Goal: Task Accomplishment & Management: Complete application form

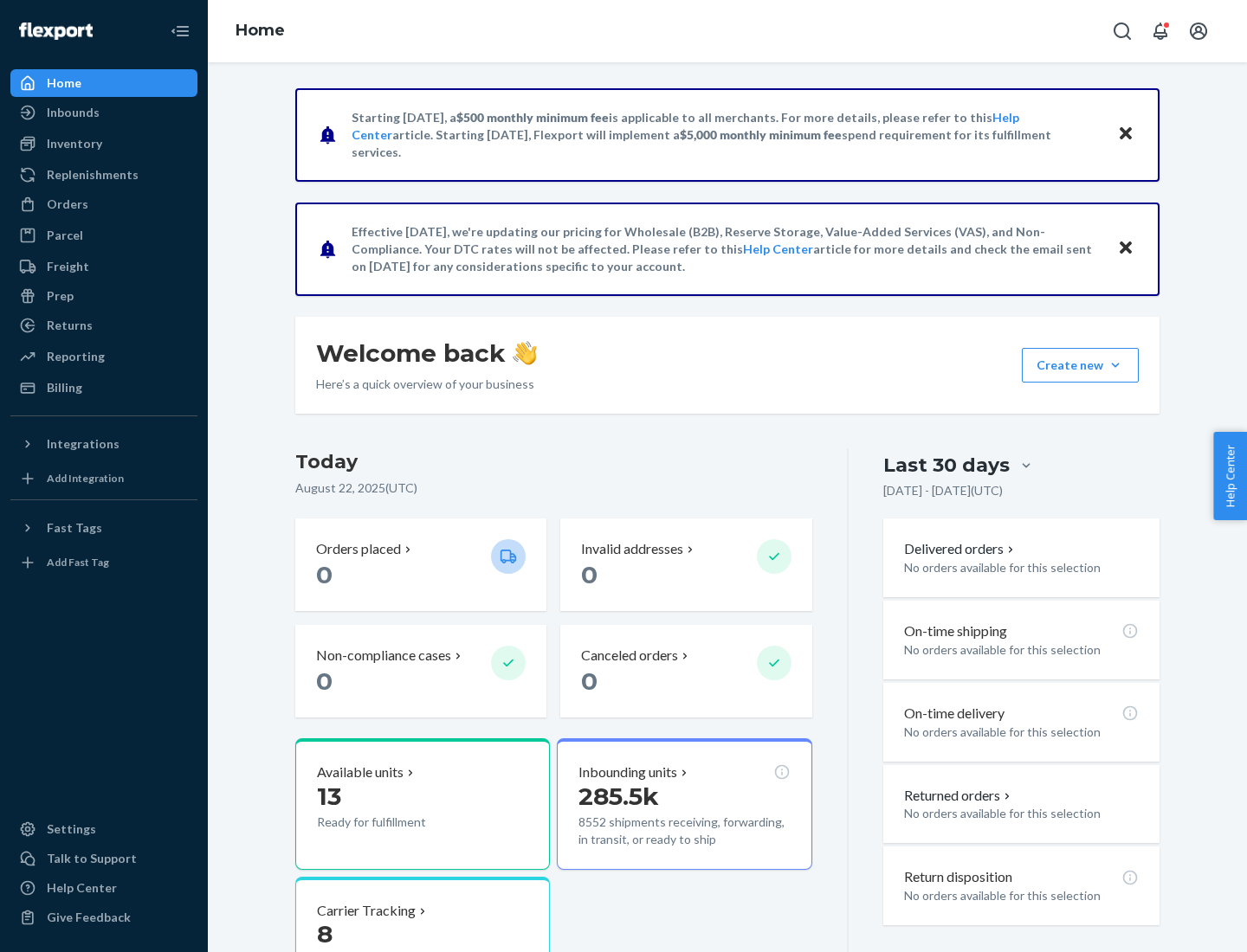
click at [1115, 365] on button "Create new Create new inbound Create new order Create new product" at bounding box center [1081, 364] width 117 height 34
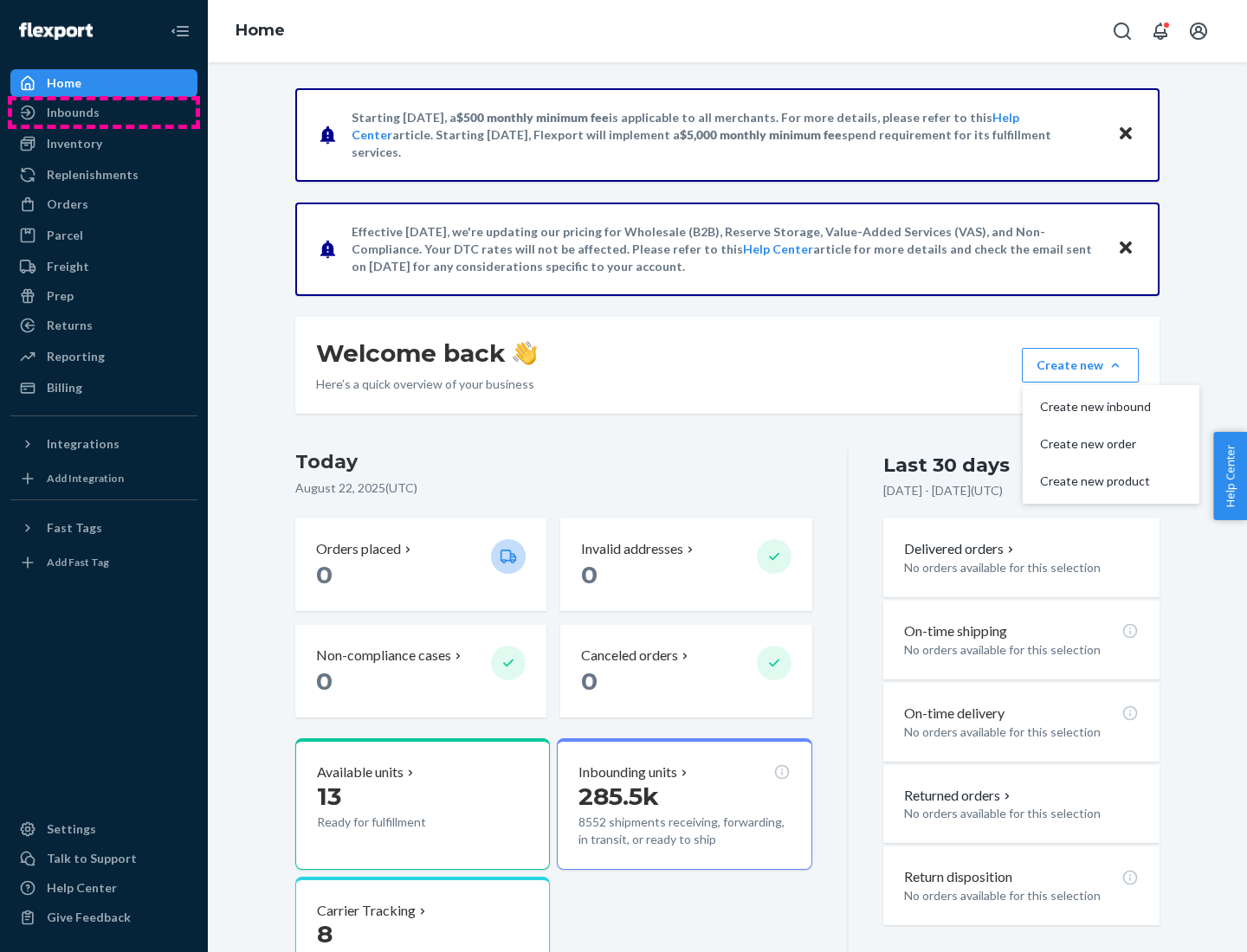
click at [104, 112] on div "Inbounds" at bounding box center [103, 112] width 183 height 25
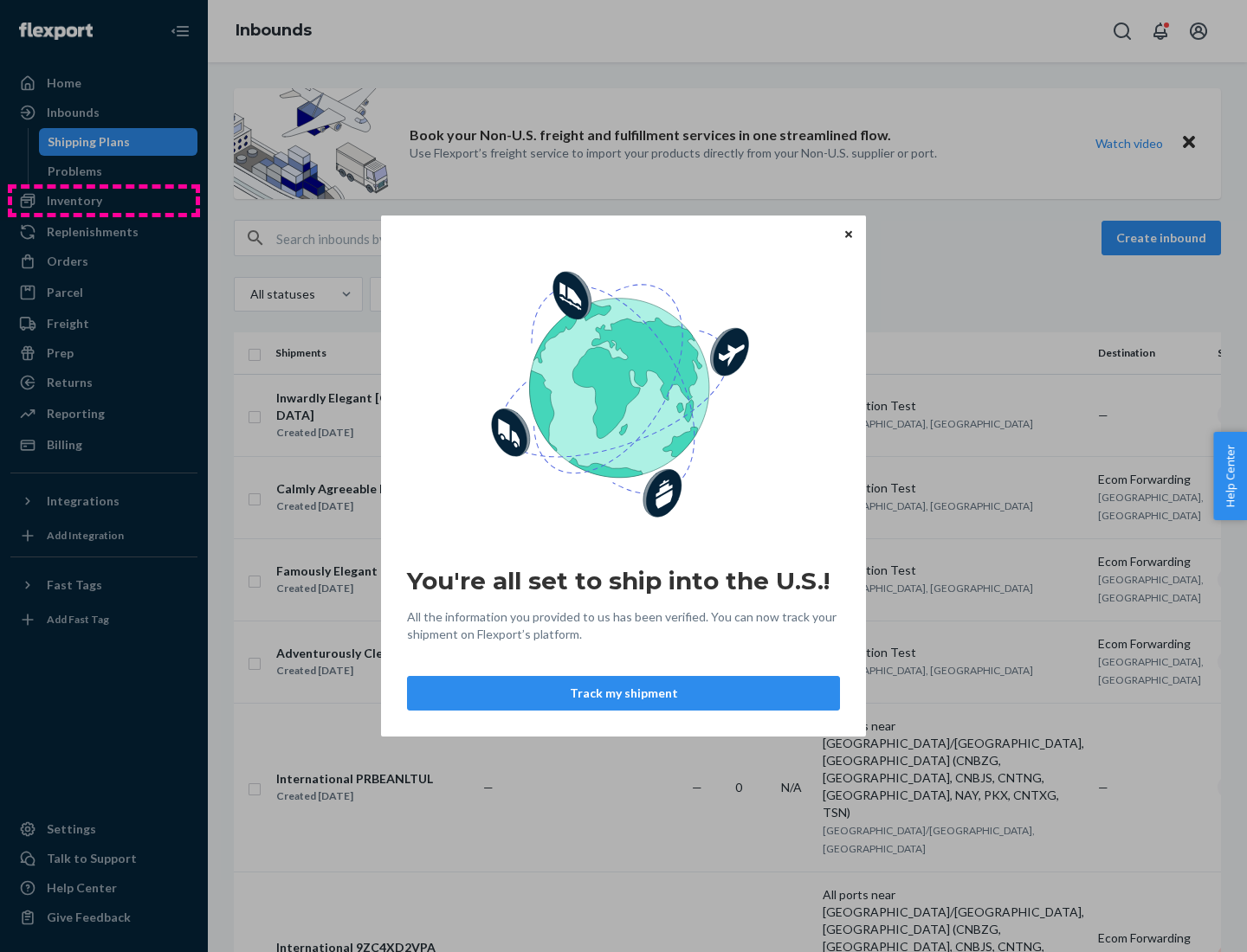
click at [104, 201] on div "You're all set to ship into the U.S.! All the information you provided to us ha…" at bounding box center [624, 476] width 1247 height 952
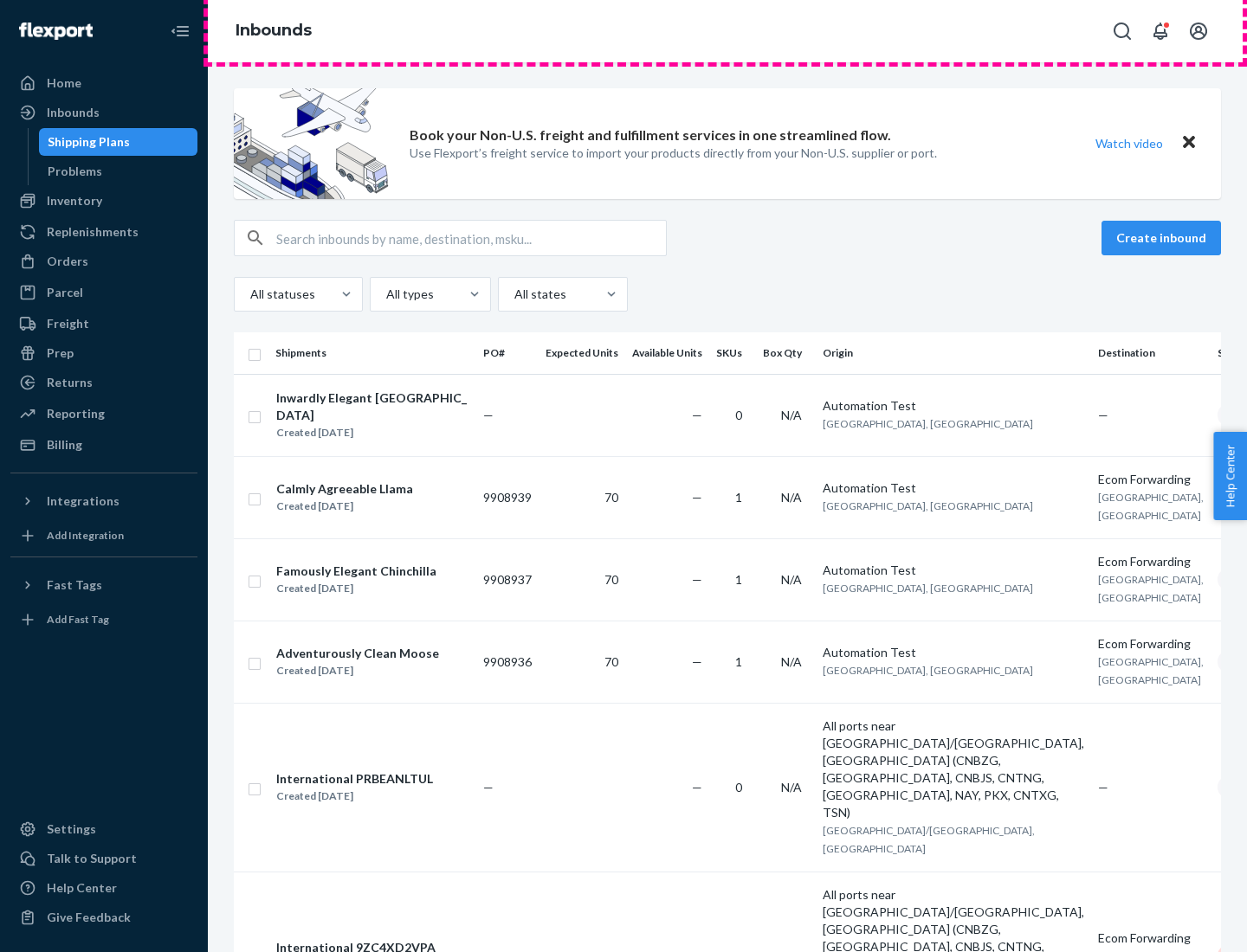
click at [728, 32] on div "Inbounds" at bounding box center [727, 31] width 1039 height 62
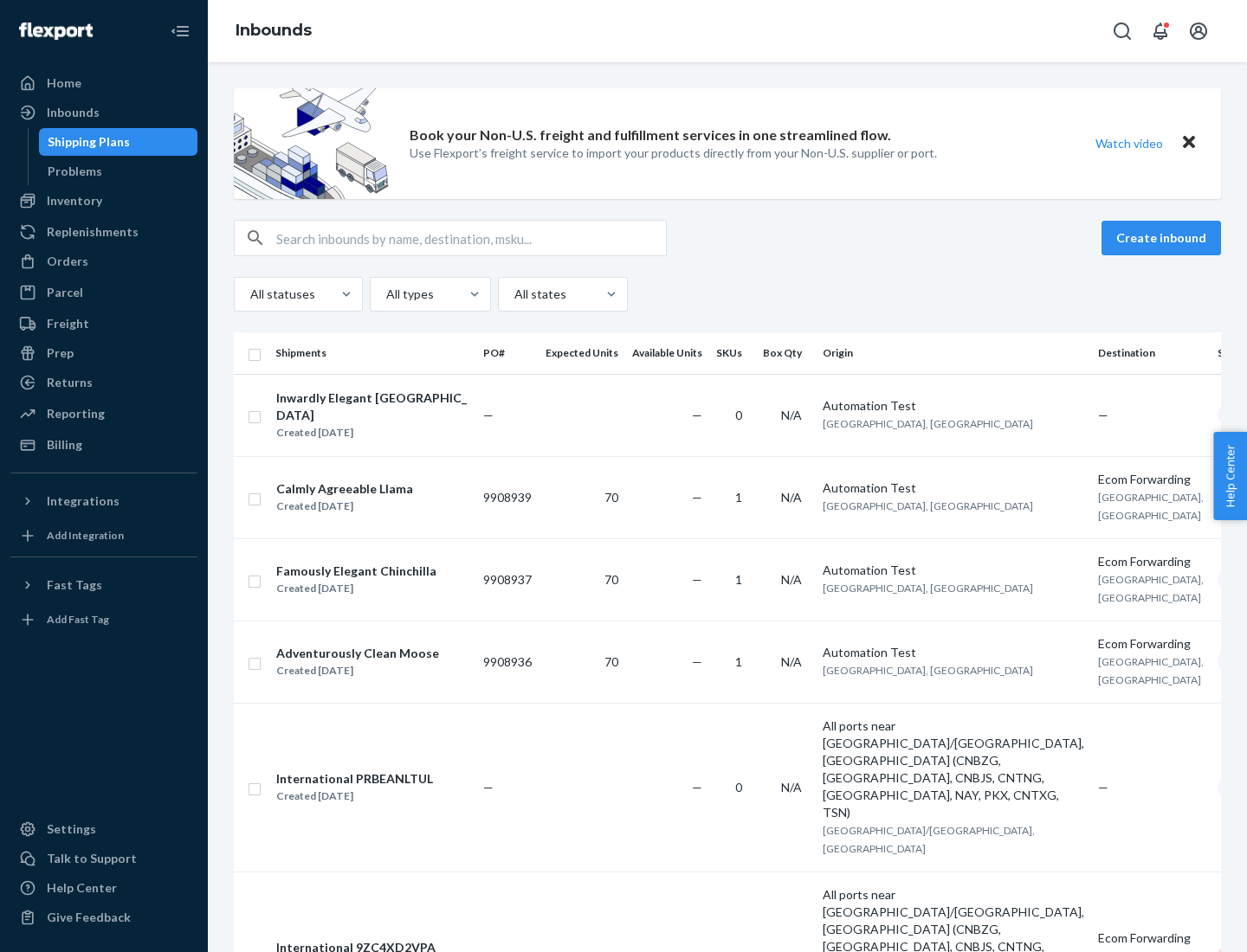
click at [728, 294] on div "All statuses All types All states" at bounding box center [727, 293] width 987 height 34
click at [86, 142] on div "Shipping Plans" at bounding box center [89, 142] width 83 height 18
click at [1164, 238] on button "Create inbound" at bounding box center [1160, 237] width 119 height 34
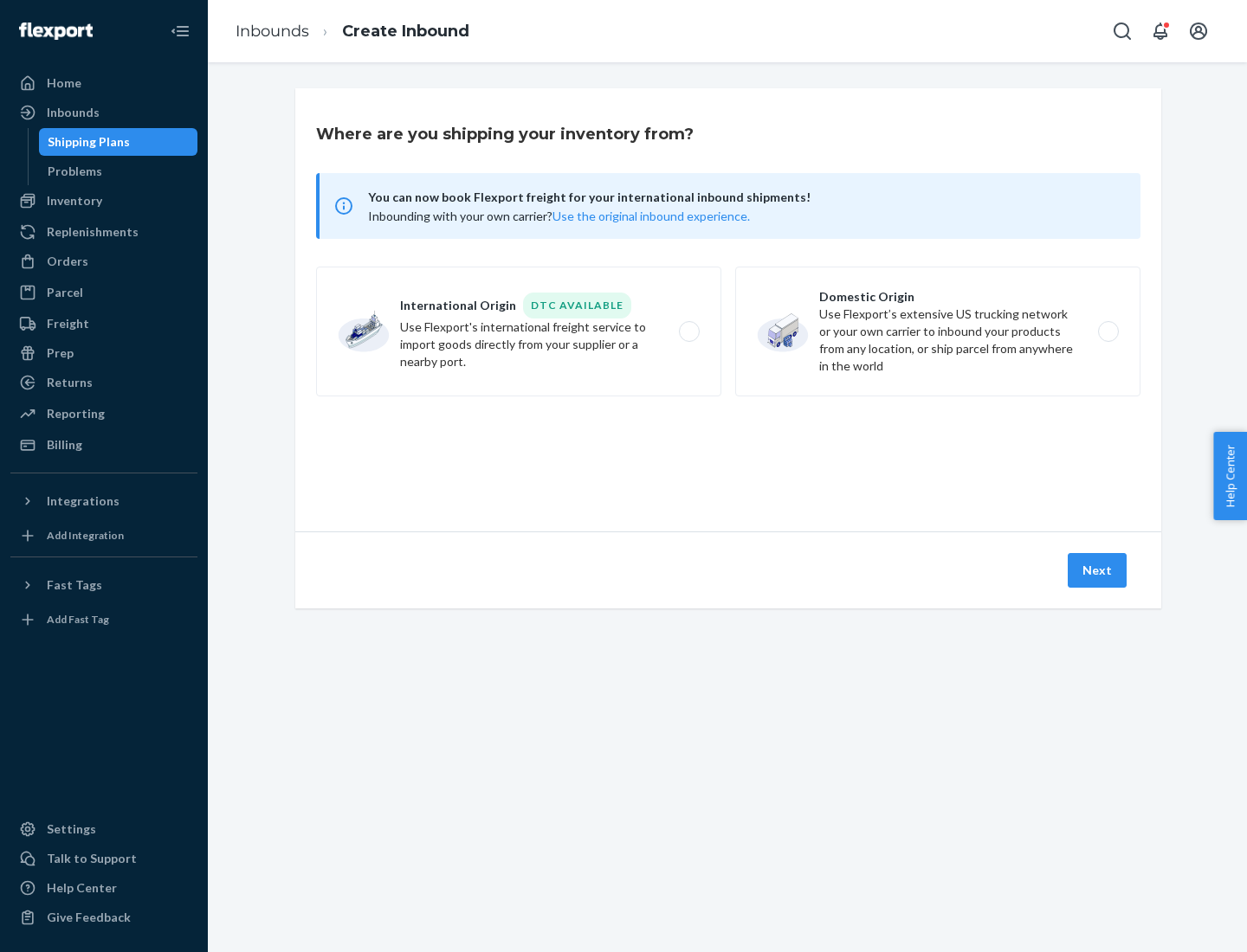
click at [519, 332] on label "International Origin DTC Available Use Flexport's international freight service…" at bounding box center [518, 332] width 405 height 130
click at [689, 332] on input "International Origin DTC Available Use Flexport's international freight service…" at bounding box center [693, 331] width 11 height 11
radio input "true"
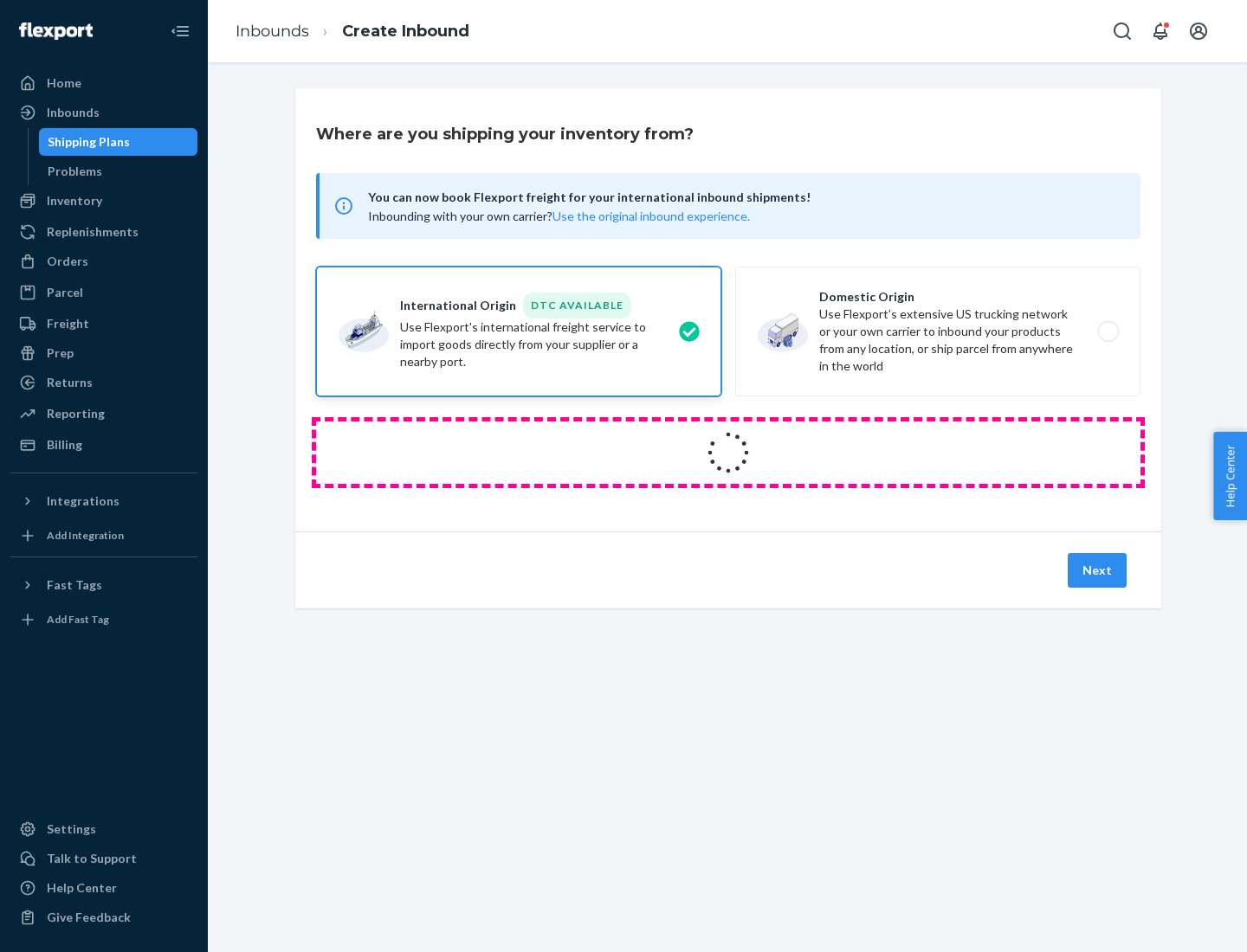
click at [728, 453] on icon at bounding box center [728, 452] width 66 height 66
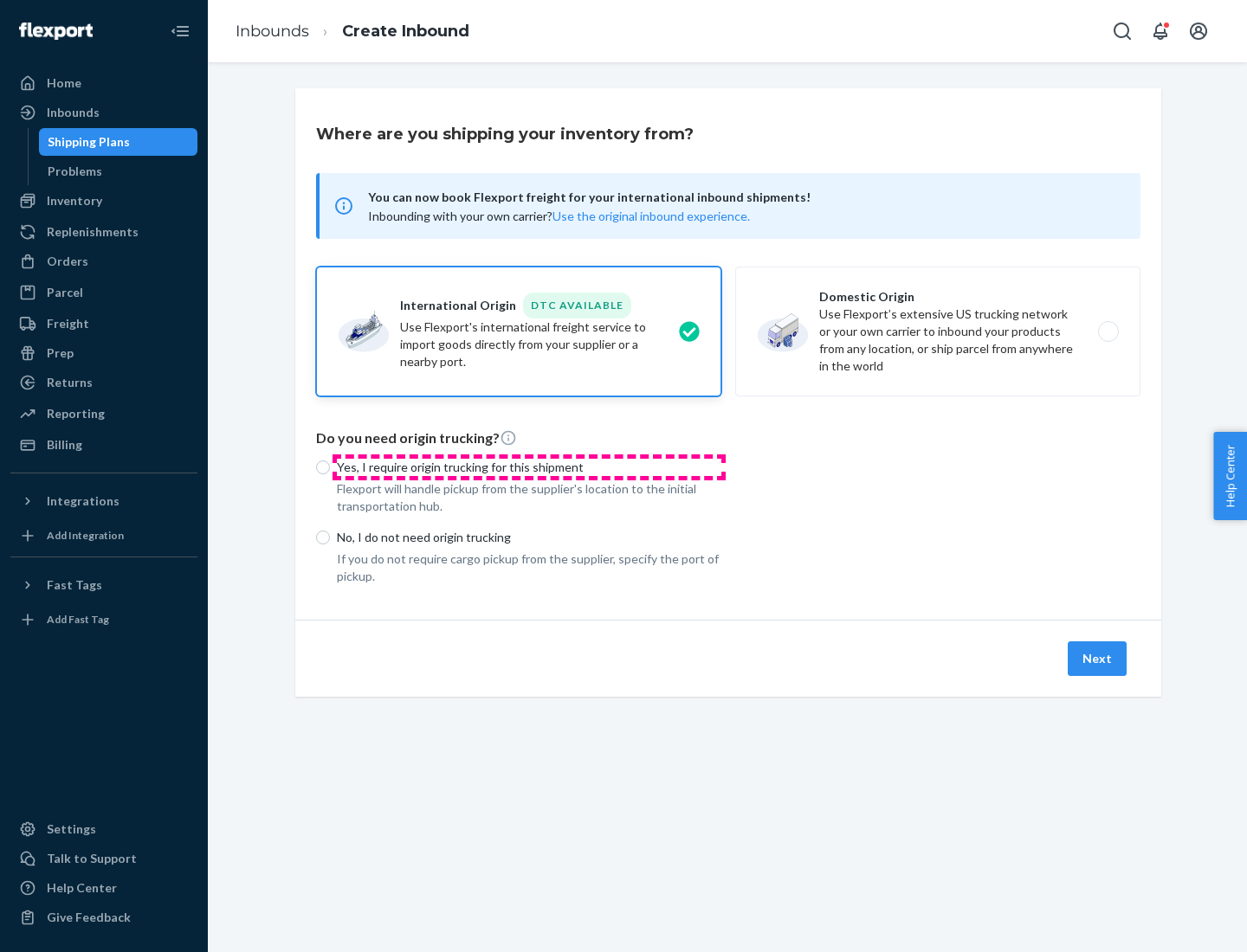
click at [529, 467] on p "Yes, I require origin trucking for this shipment" at bounding box center [529, 468] width 384 height 18
click at [330, 467] on input "Yes, I require origin trucking for this shipment" at bounding box center [323, 468] width 14 height 14
radio input "true"
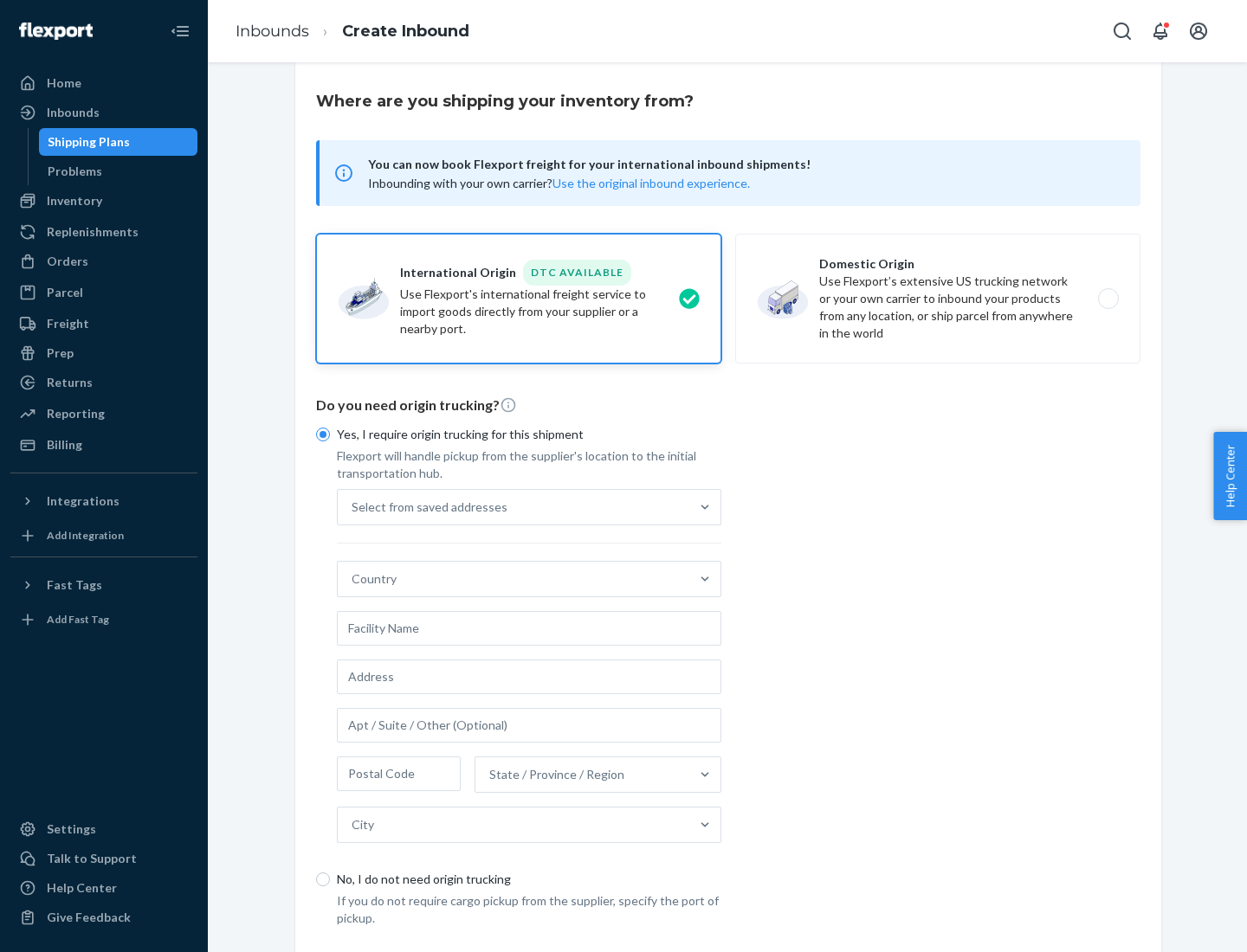
click at [513, 506] on div "Select from saved addresses" at bounding box center [513, 507] width 352 height 34
click at [354, 506] on input "Select from saved addresses" at bounding box center [353, 507] width 2 height 18
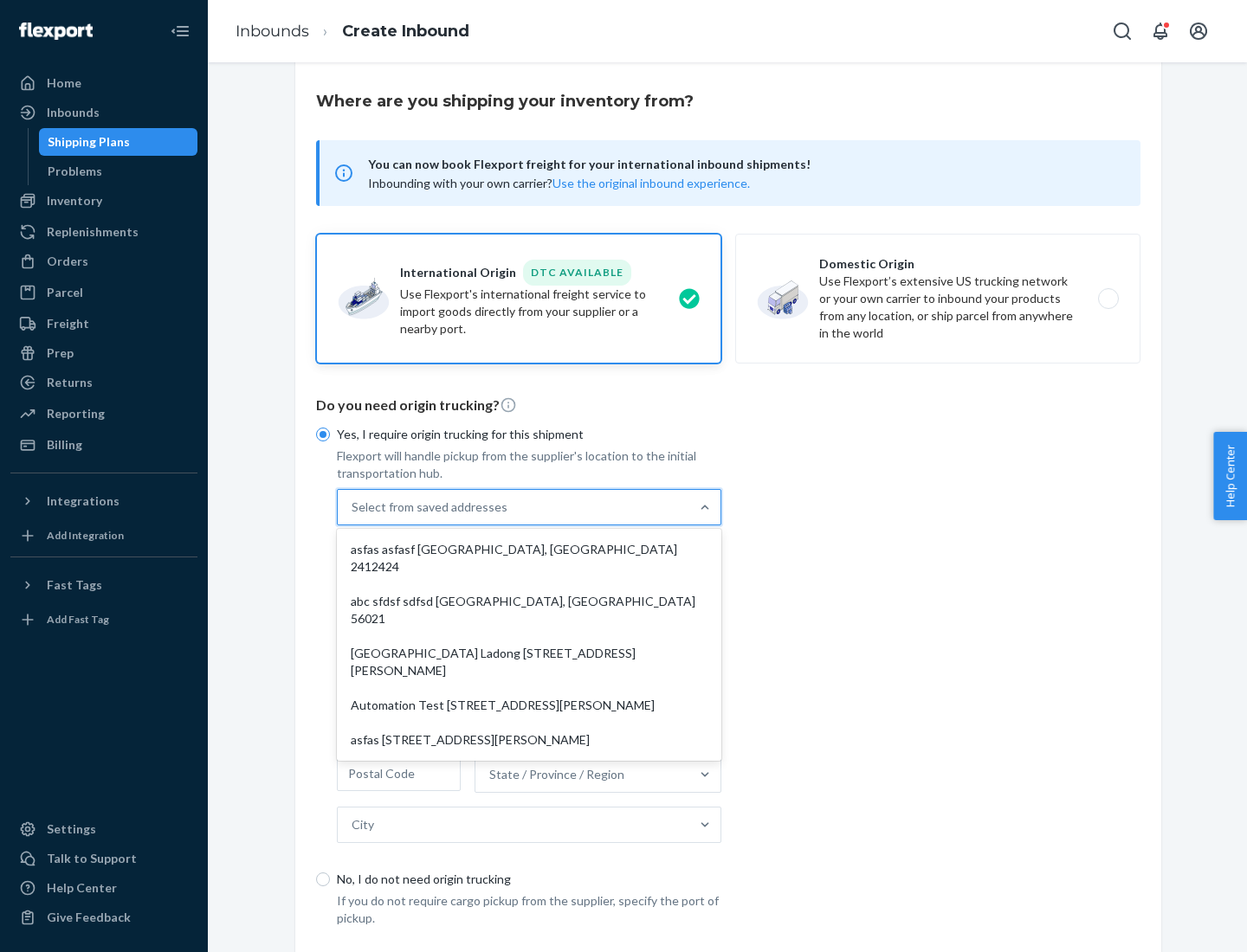
scroll to position [75, 0]
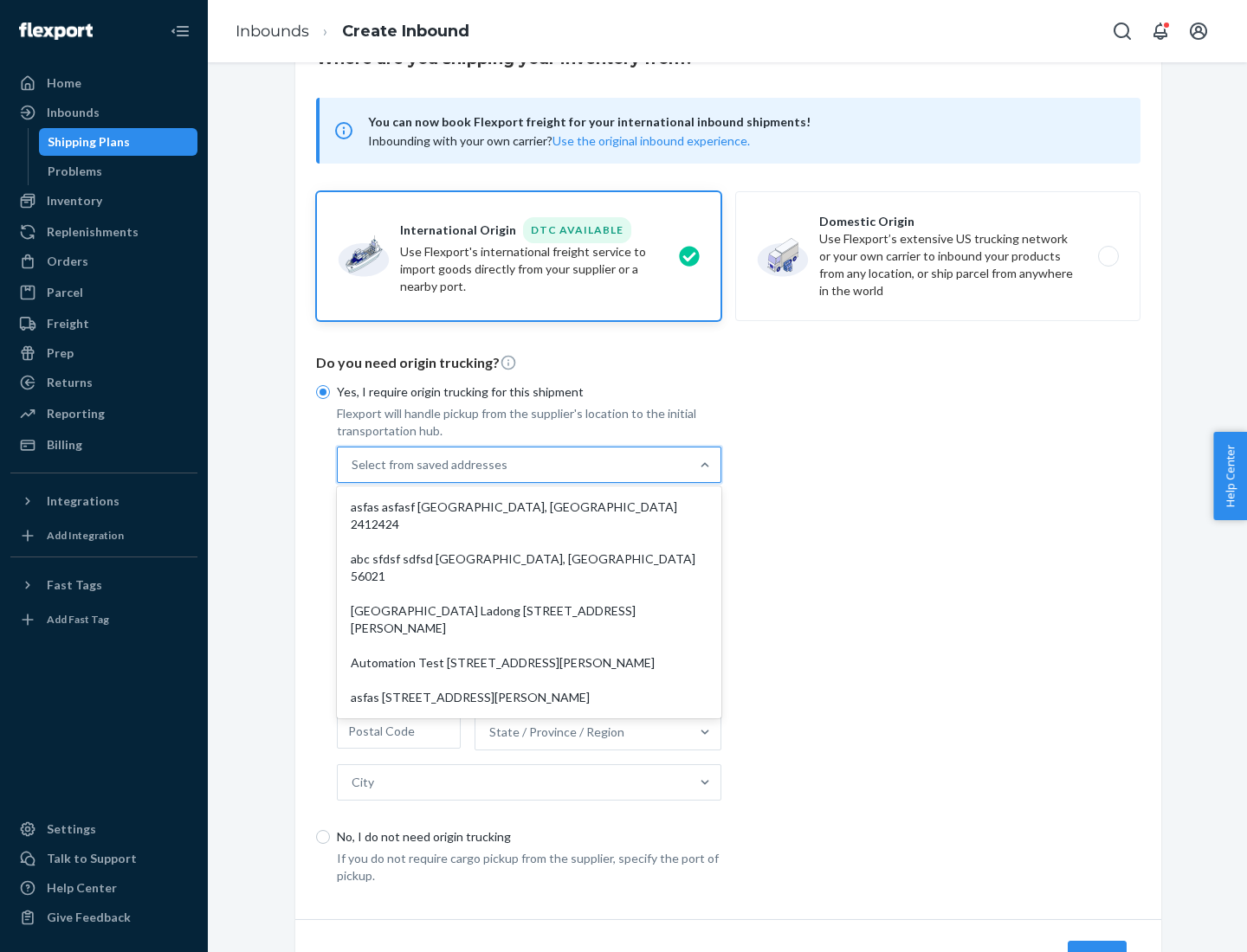
click at [529, 506] on div "asfas asfasf [GEOGRAPHIC_DATA], [GEOGRAPHIC_DATA] 2412424" at bounding box center [529, 516] width 377 height 52
click at [354, 474] on input "option asfas asfasf [GEOGRAPHIC_DATA], [GEOGRAPHIC_DATA] 2412424 focused, 1 of …" at bounding box center [353, 465] width 2 height 18
type input "asfas"
type input "asfasf"
type input "2412424"
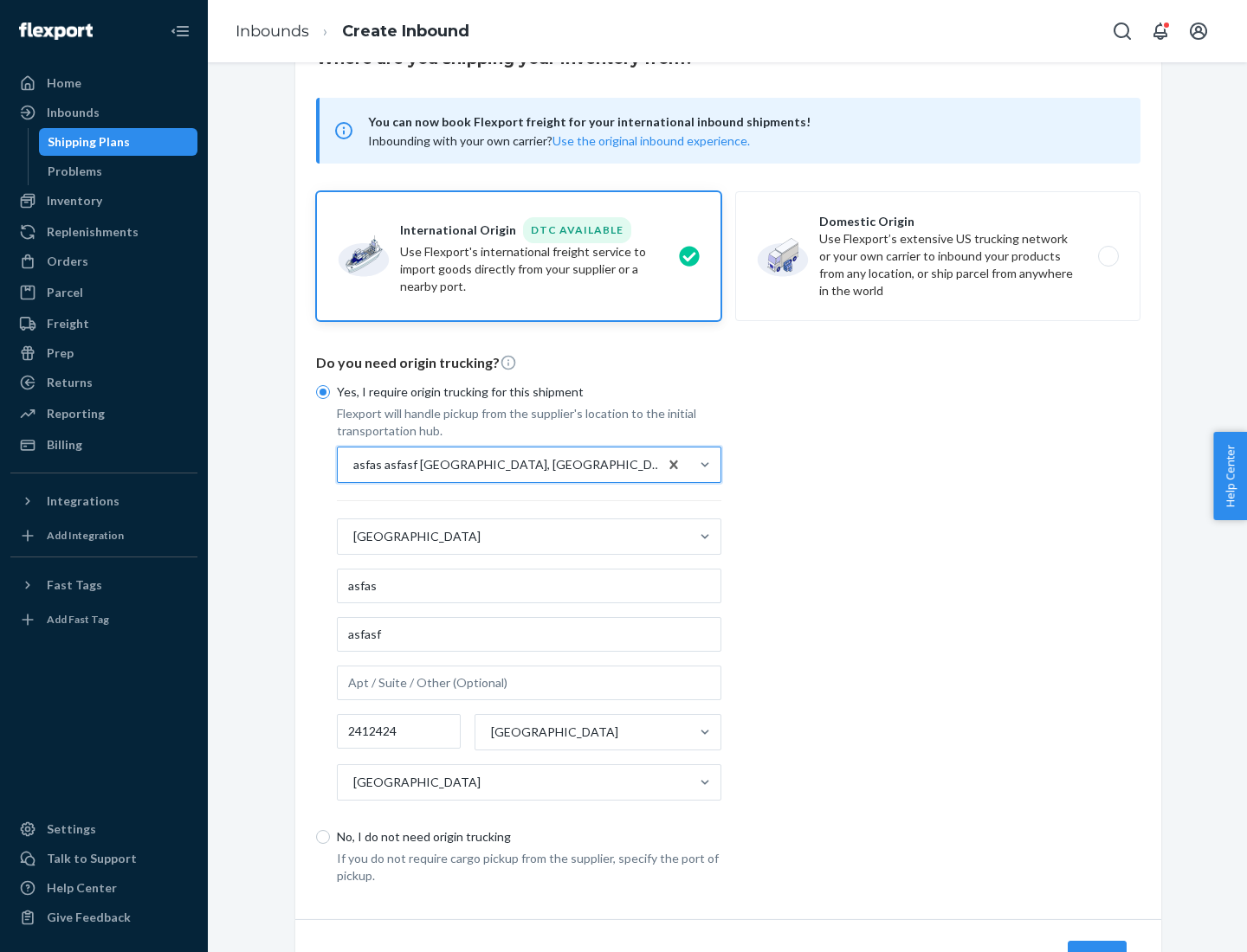
scroll to position [161, 0]
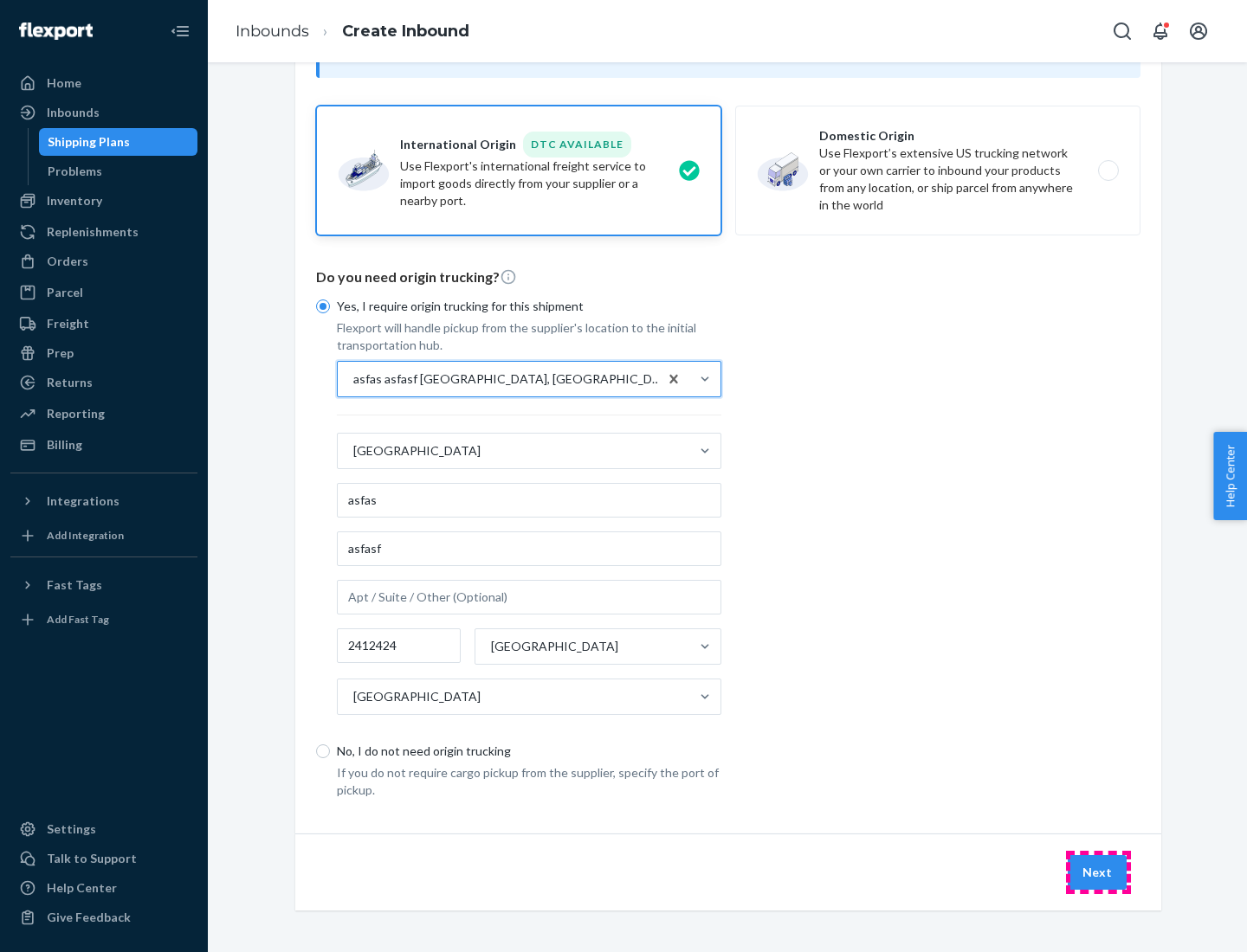
click at [1098, 871] on button "Next" at bounding box center [1097, 872] width 59 height 34
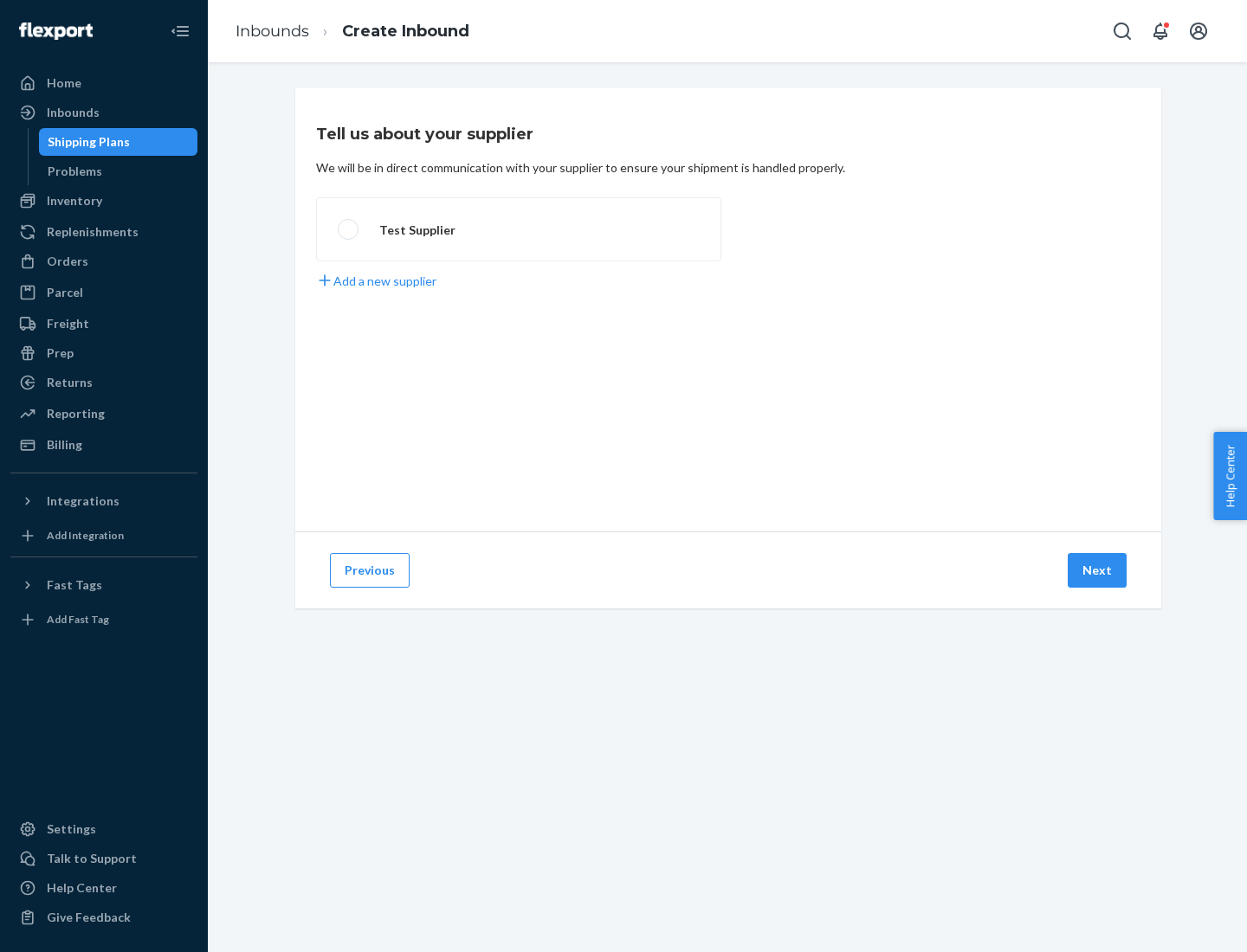
click at [519, 229] on label "Test Supplier" at bounding box center [518, 228] width 405 height 64
click at [349, 229] on input "Test Supplier" at bounding box center [343, 229] width 11 height 11
radio input "true"
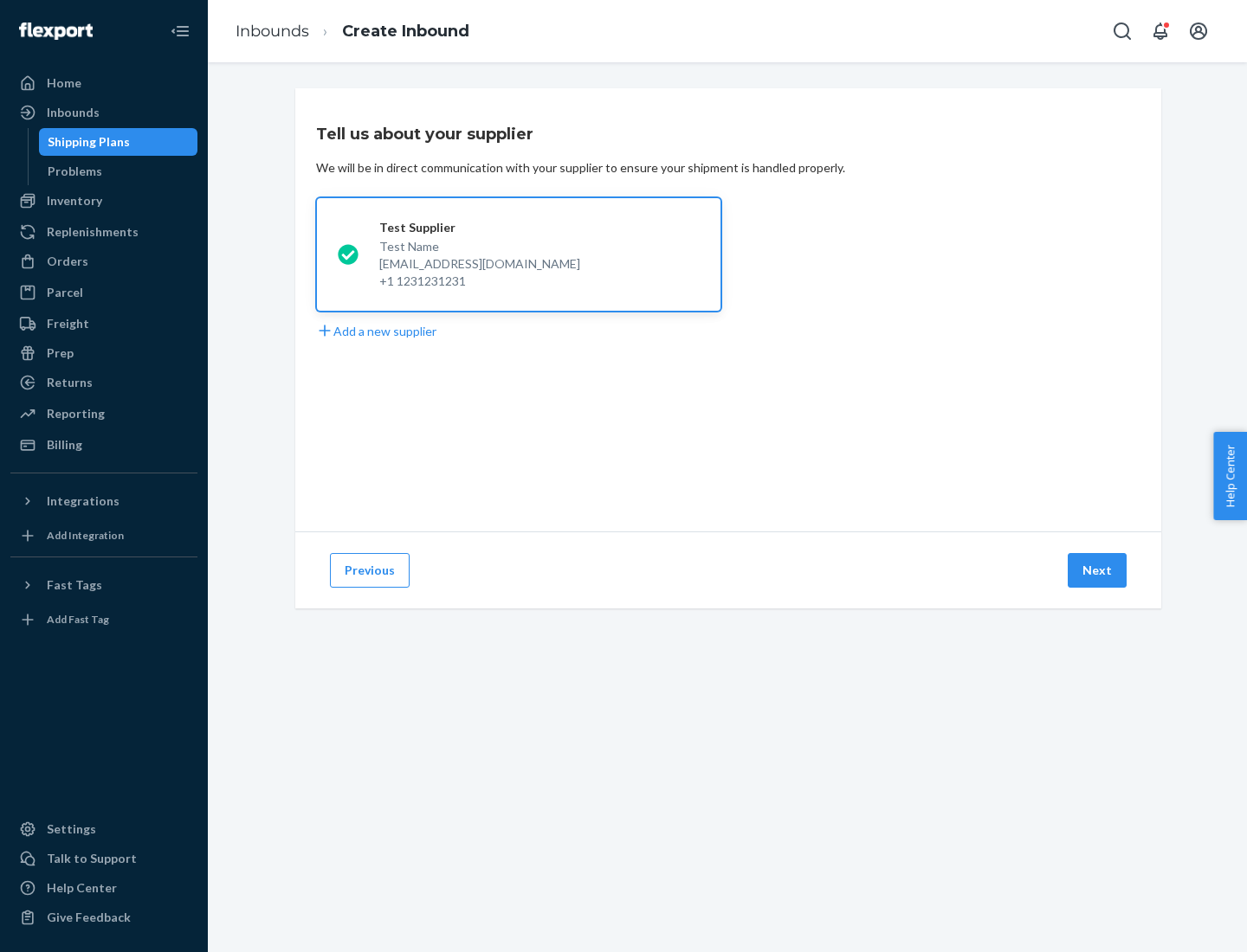
click at [1098, 570] on button "Next" at bounding box center [1097, 570] width 59 height 34
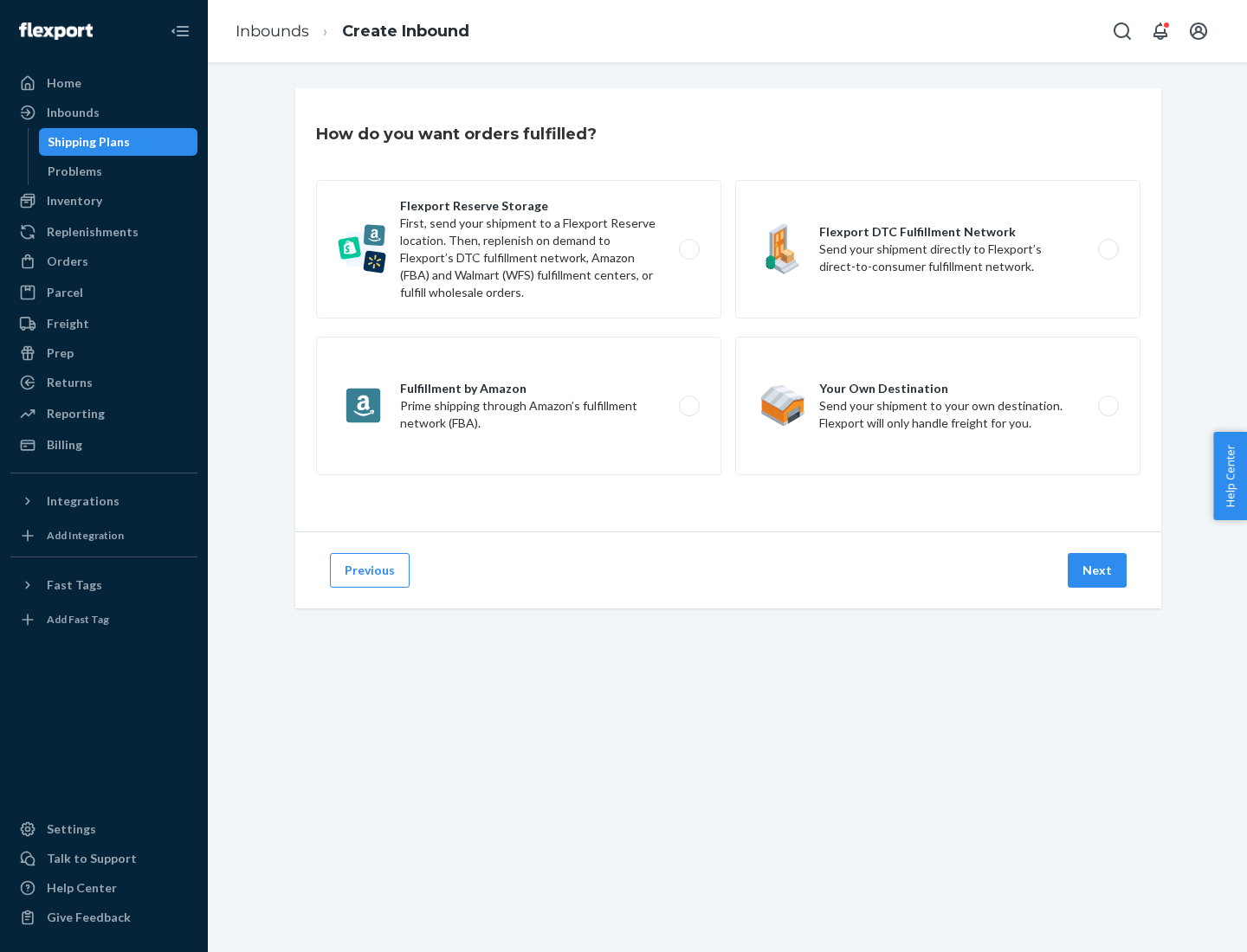
click at [519, 406] on label "Fulfillment by Amazon Prime shipping through Amazon’s fulfillment network (FBA)." at bounding box center [518, 406] width 405 height 139
click at [689, 406] on input "Fulfillment by Amazon Prime shipping through Amazon’s fulfillment network (FBA)." at bounding box center [693, 406] width 11 height 11
radio input "true"
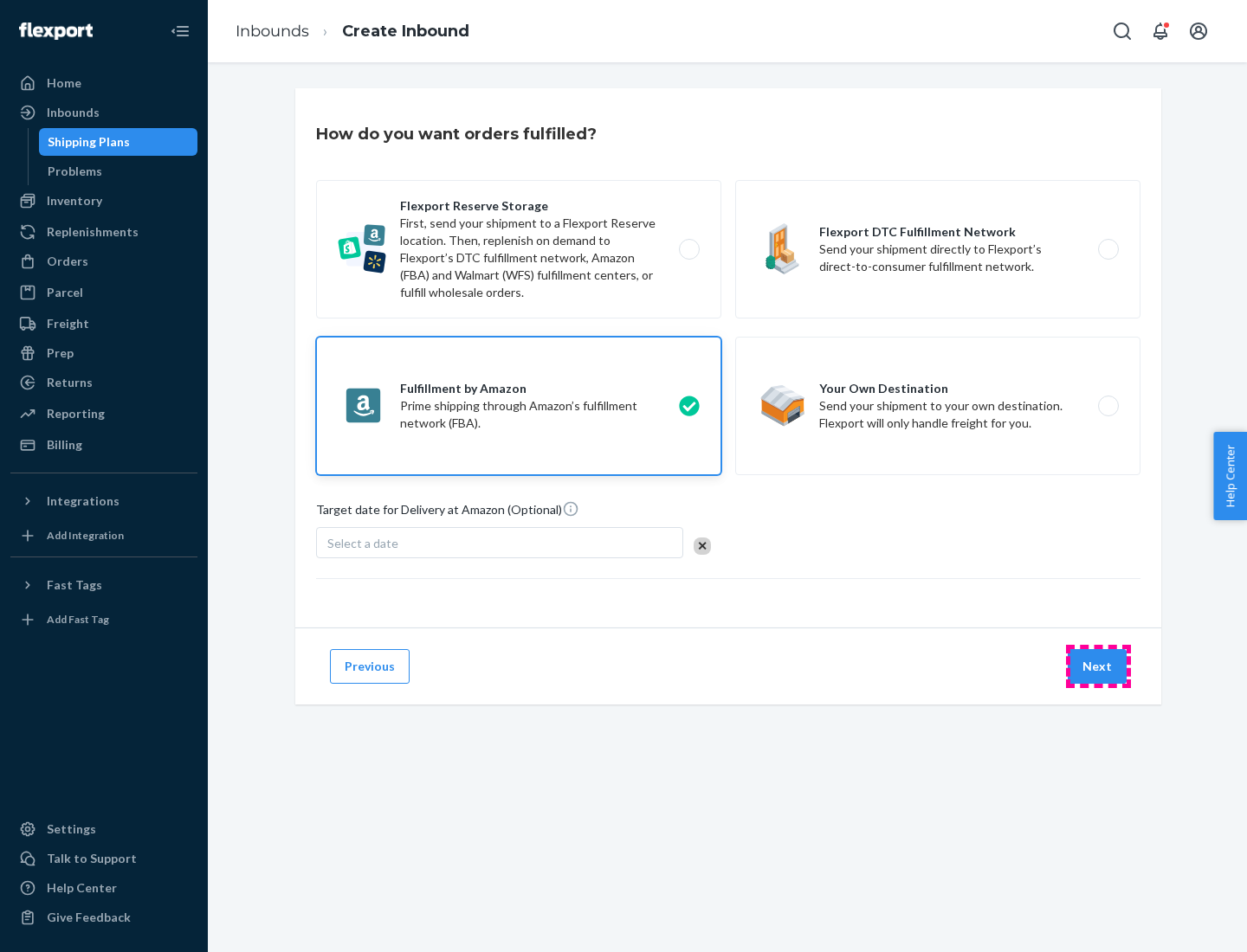
click at [1098, 666] on button "Next" at bounding box center [1097, 666] width 59 height 34
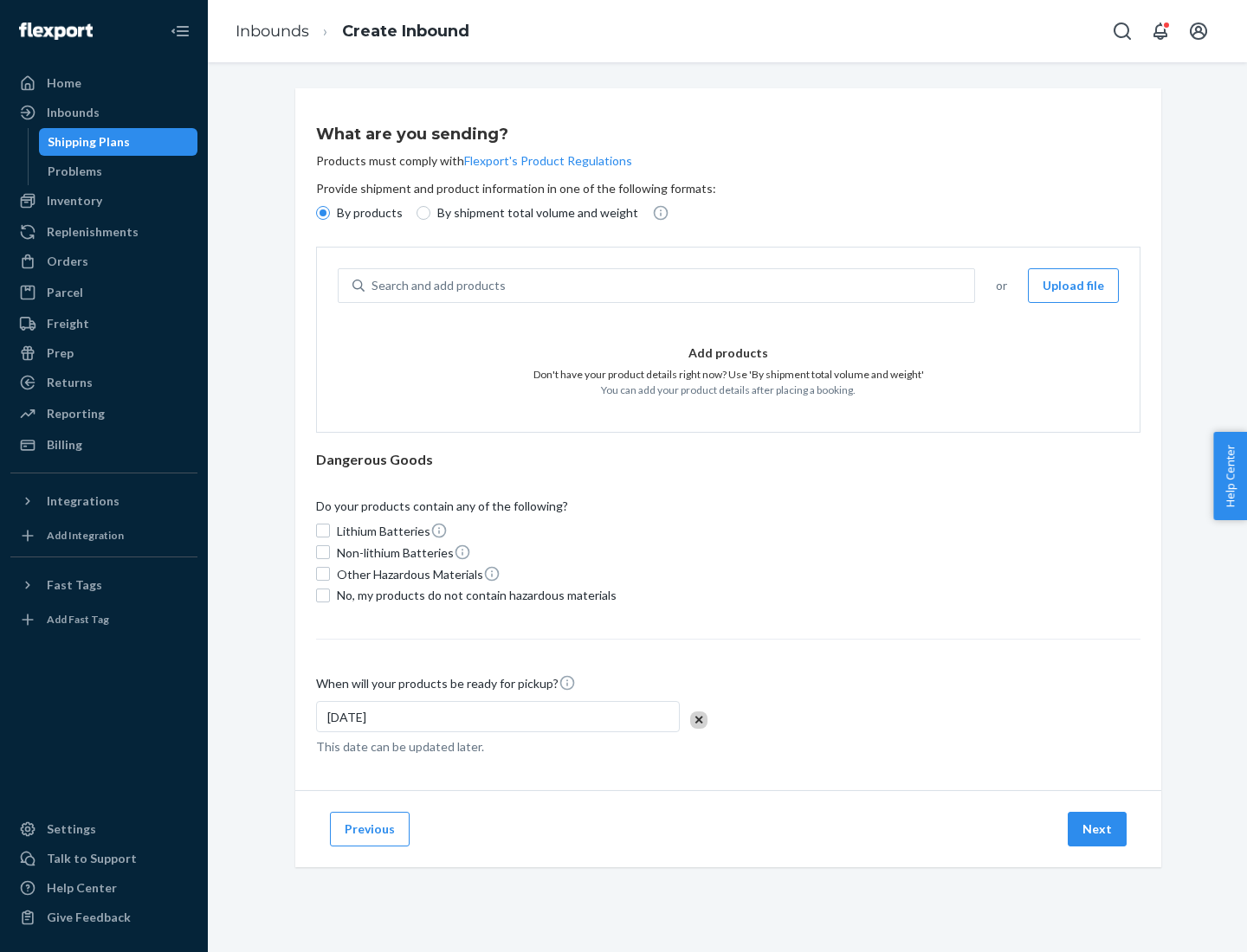
click at [533, 213] on p "By shipment total volume and weight" at bounding box center [538, 214] width 201 height 18
click at [430, 213] on input "By shipment total volume and weight" at bounding box center [424, 213] width 14 height 14
radio input "true"
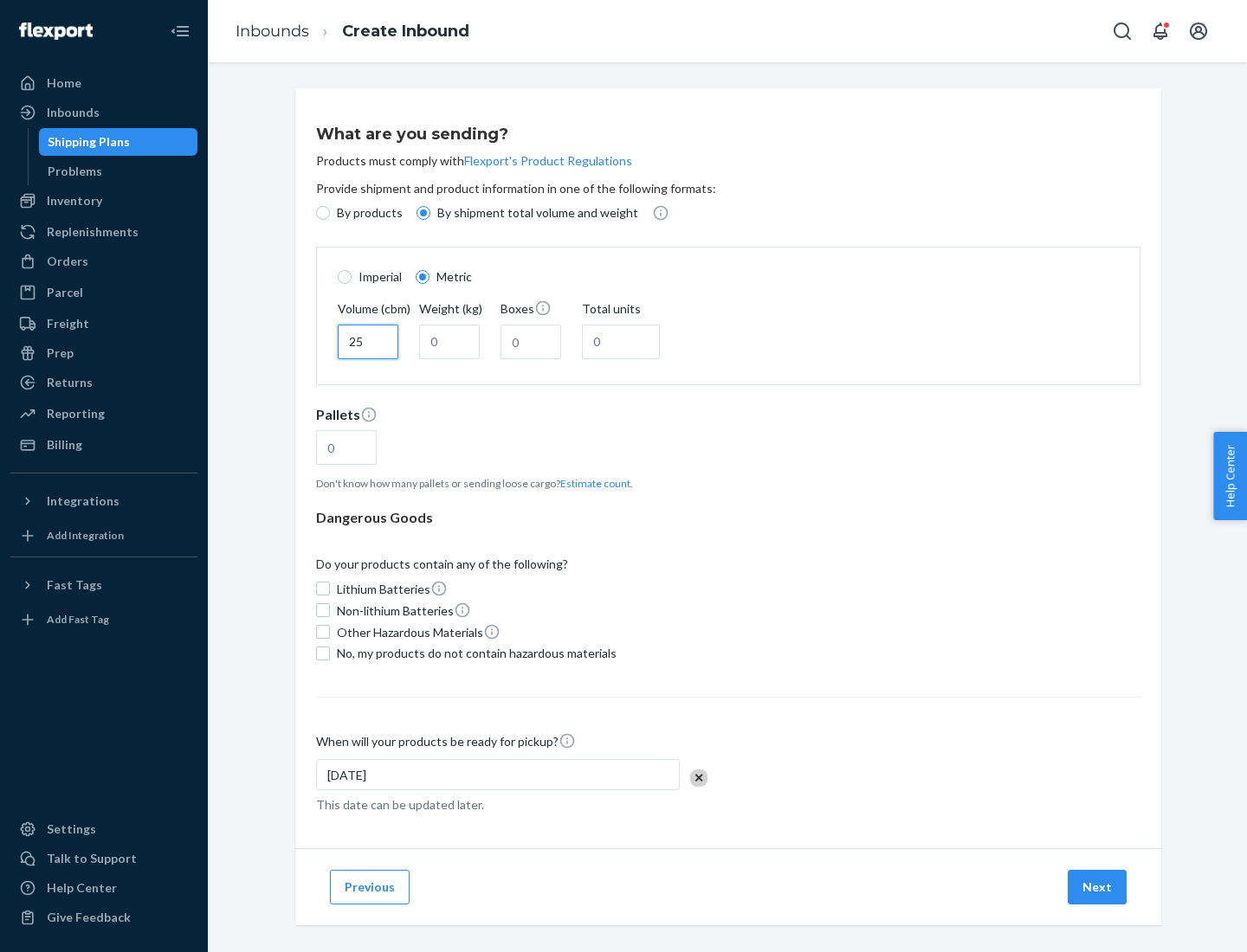
type input "25"
type input "100"
type input "50"
type input "500"
click at [592, 483] on button "Estimate count" at bounding box center [595, 483] width 70 height 15
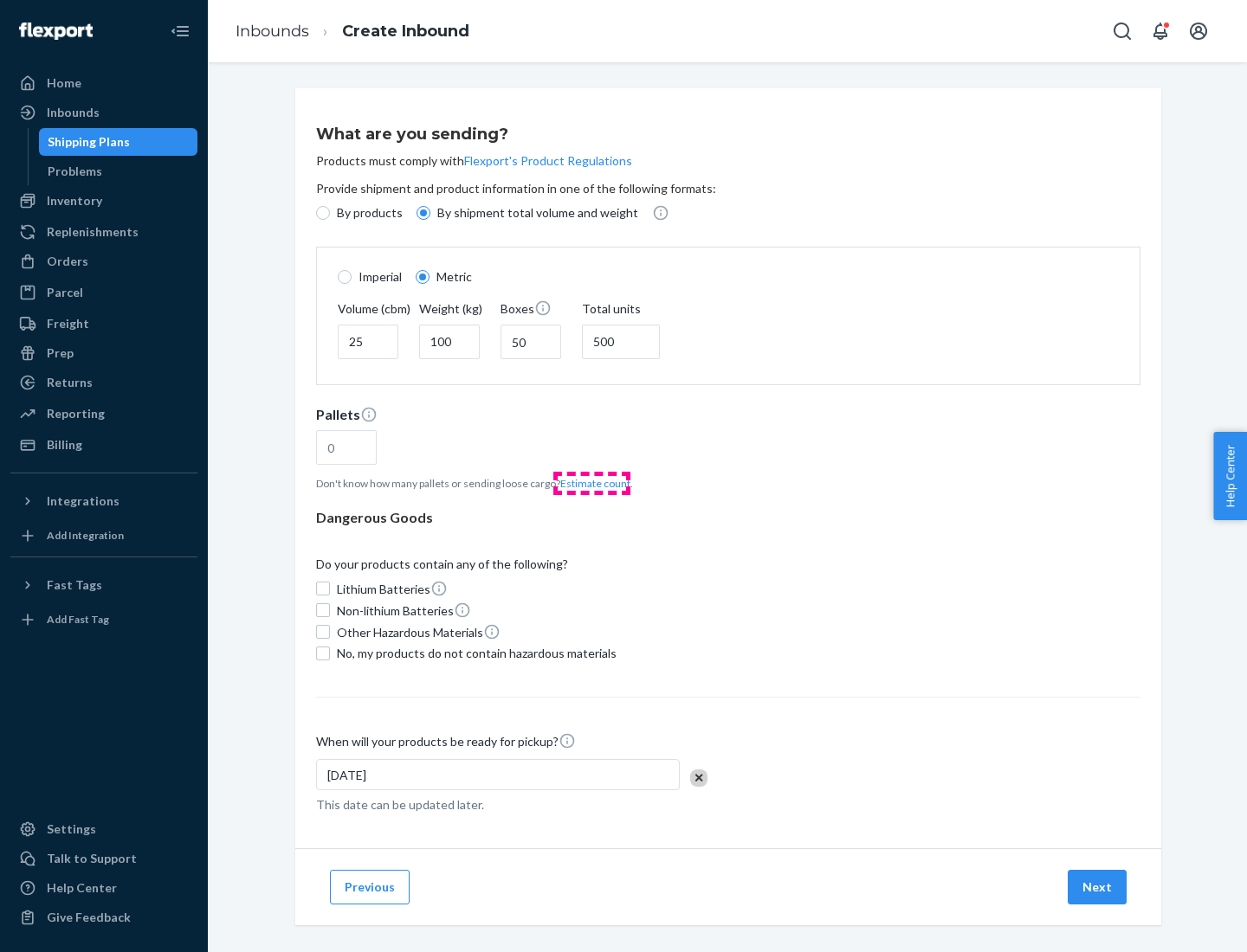
type input "16"
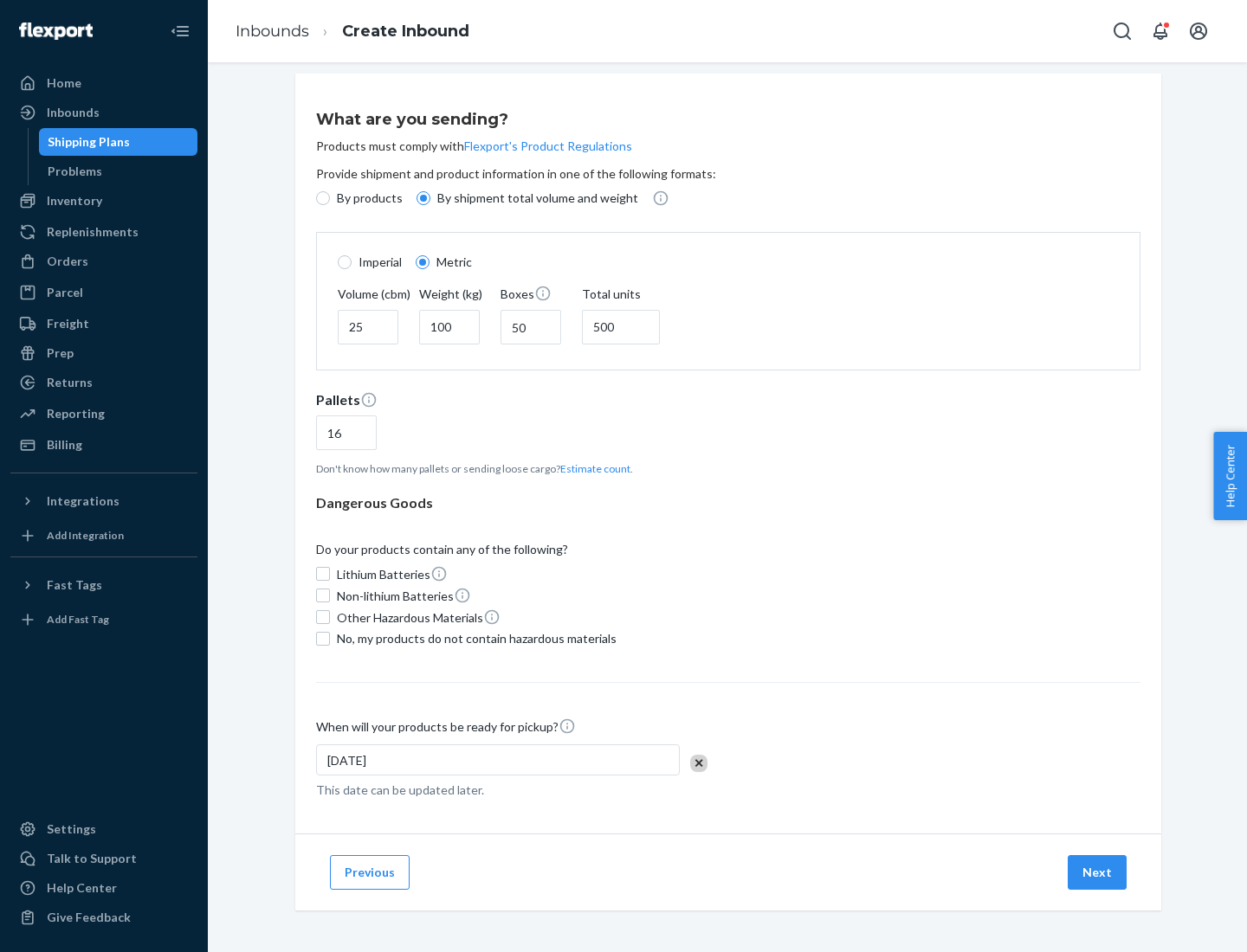
click at [474, 638] on span "No, my products do not contain hazardous materials" at bounding box center [477, 639] width 280 height 18
click at [330, 638] on input "No, my products do not contain hazardous materials" at bounding box center [323, 639] width 14 height 14
checkbox input "true"
click at [1098, 871] on button "Next" at bounding box center [1097, 872] width 59 height 34
